Goal: Find specific page/section: Find specific page/section

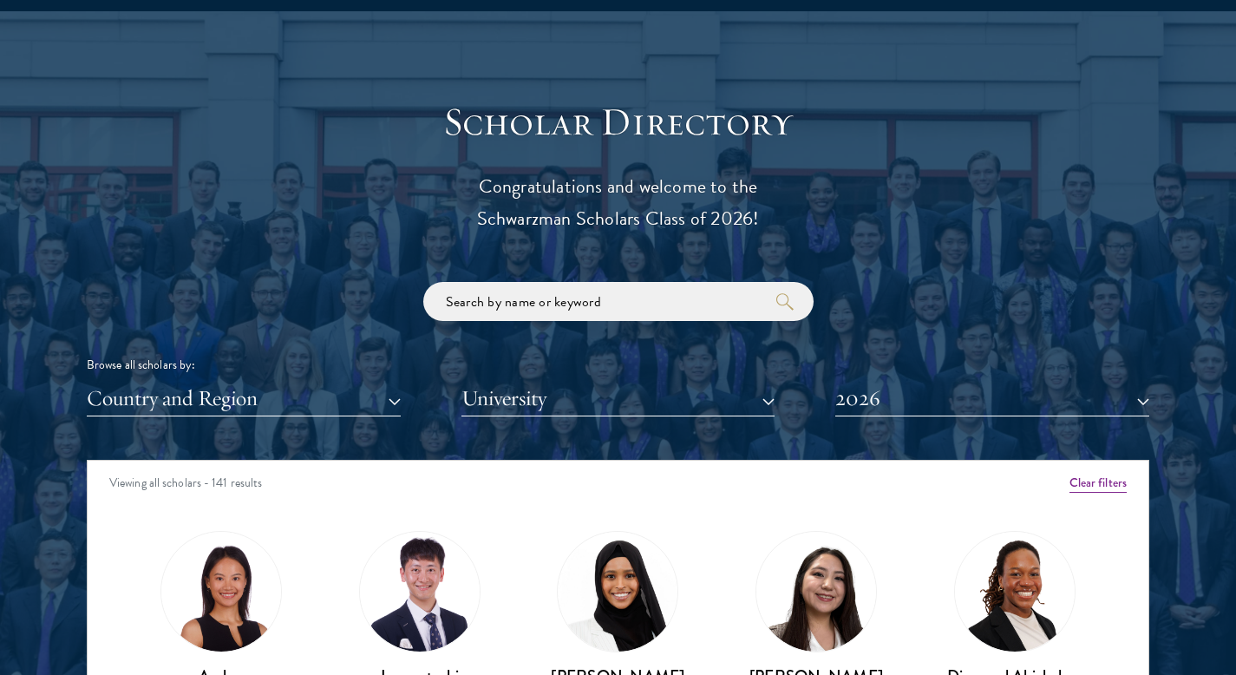
scroll to position [1945, 0]
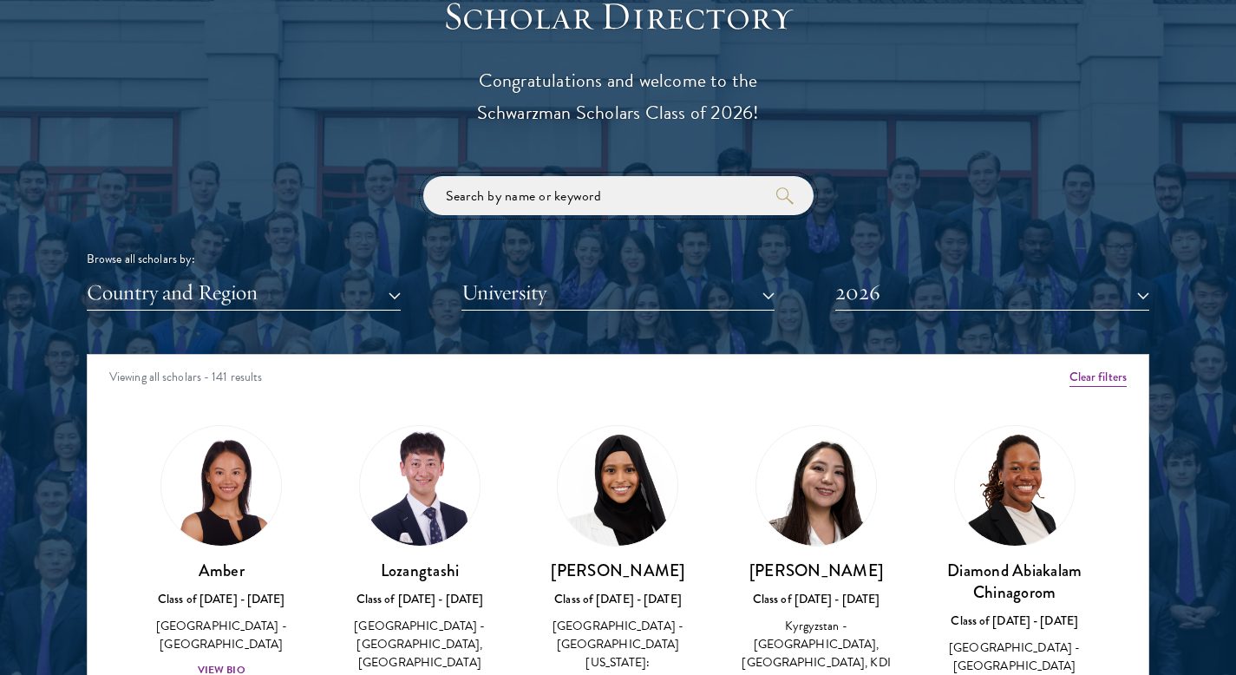
click at [537, 200] on input "search" at bounding box center [618, 195] width 390 height 39
click button "submit" at bounding box center [0, 0] width 0 height 0
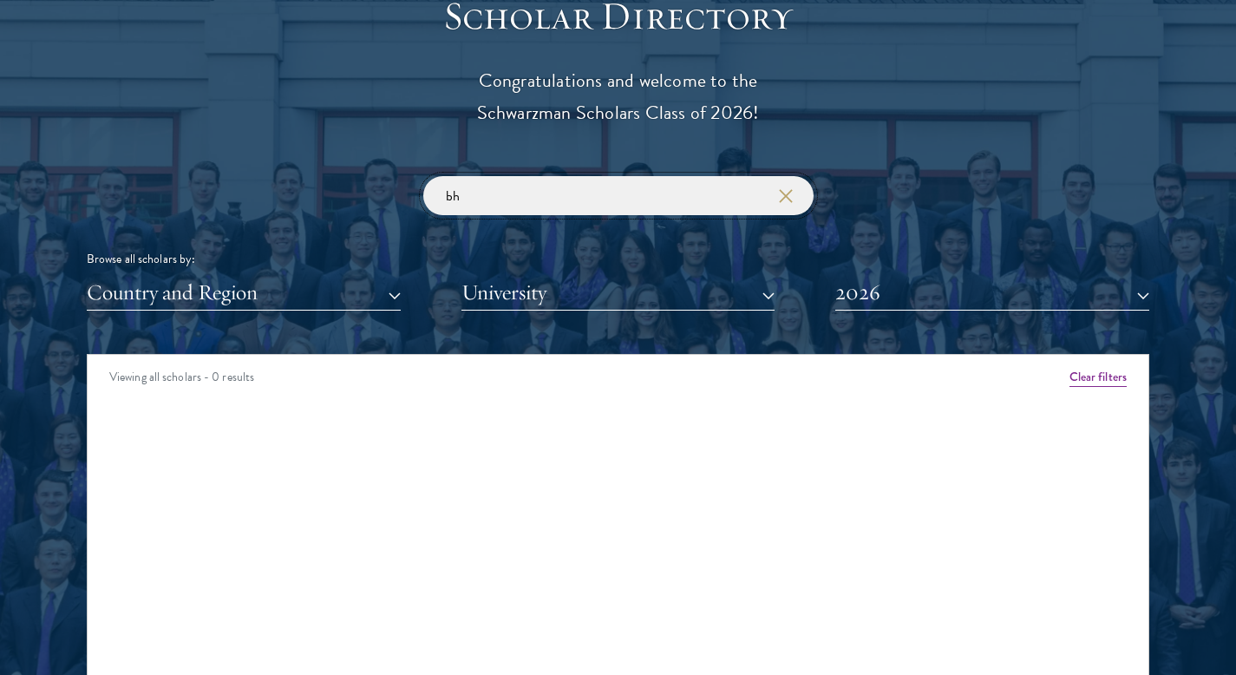
type input "b"
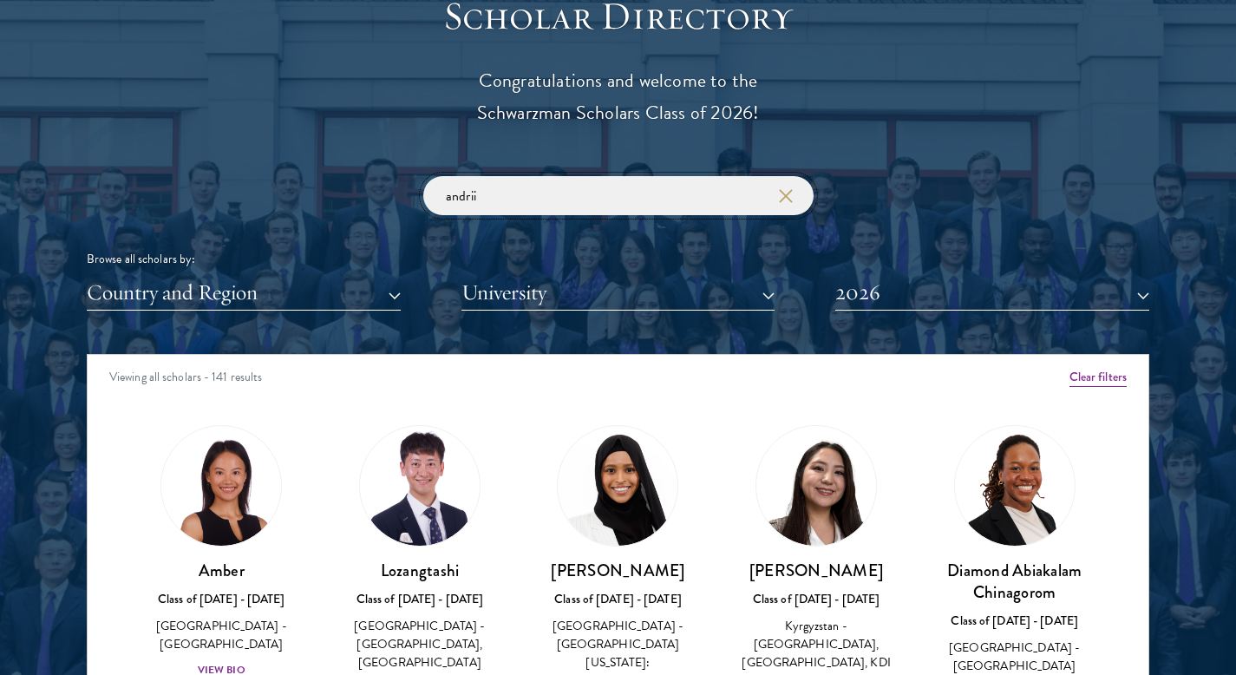
click button "submit" at bounding box center [0, 0] width 0 height 0
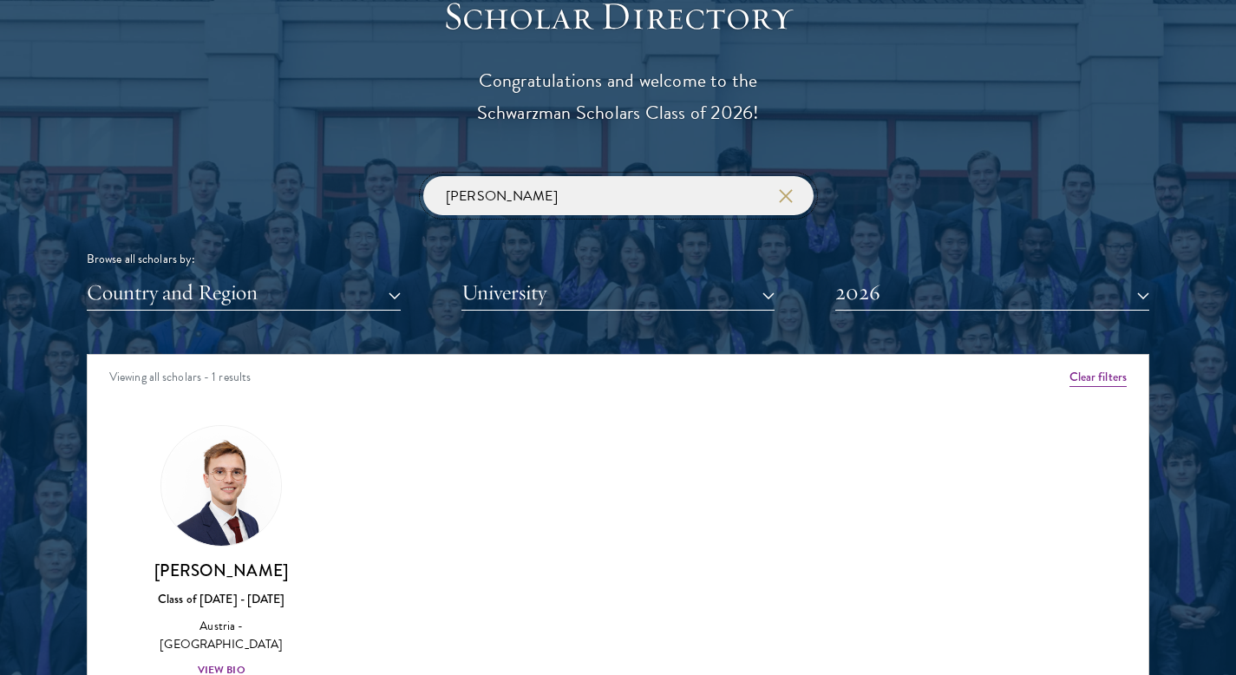
type input "[PERSON_NAME]"
click button "submit" at bounding box center [0, 0] width 0 height 0
